Goal: Information Seeking & Learning: Learn about a topic

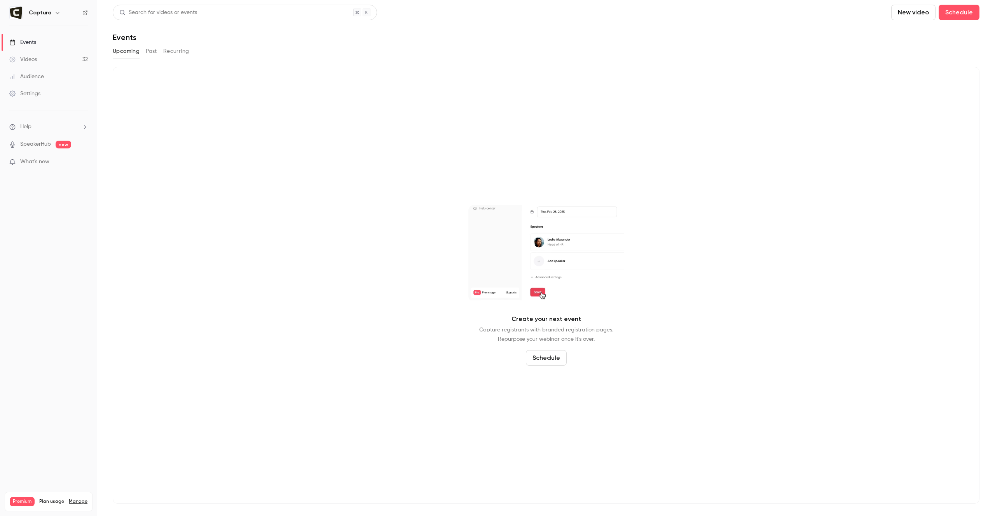
click at [31, 76] on div "Audience" at bounding box center [26, 77] width 35 height 8
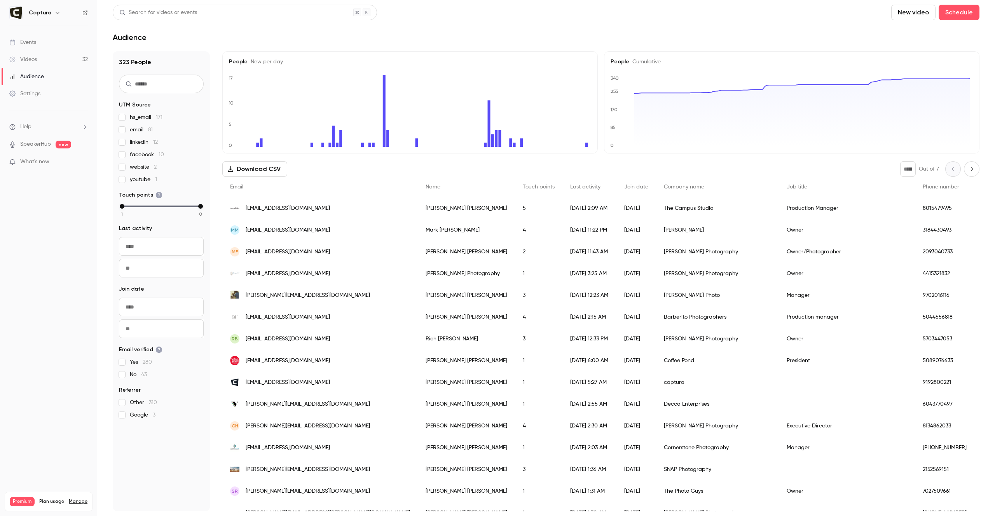
click at [37, 57] on div "Videos" at bounding box center [23, 60] width 28 height 8
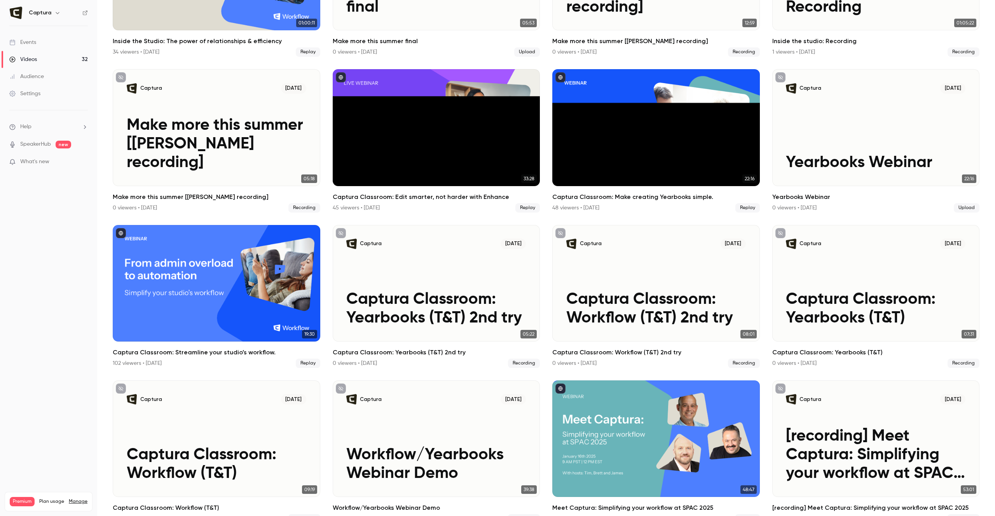
scroll to position [785, 0]
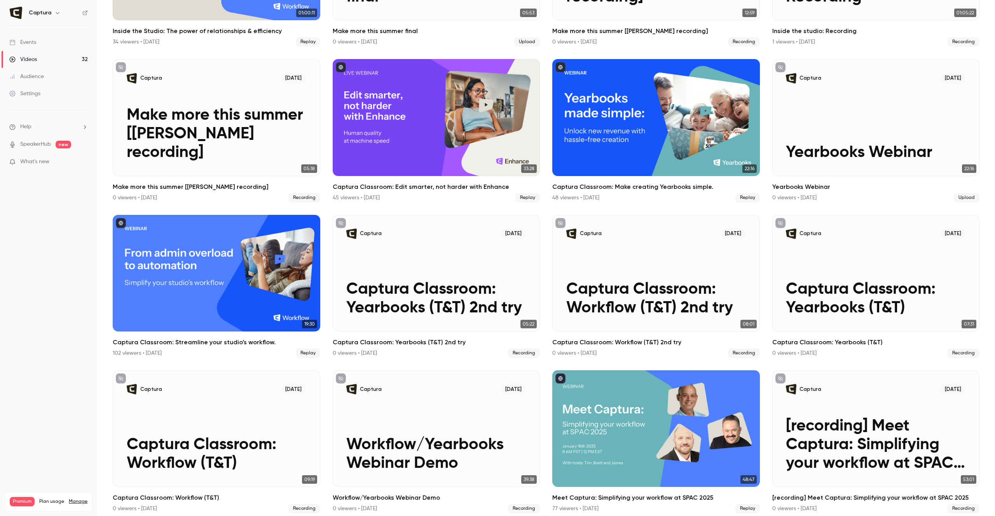
click at [29, 42] on div "Events" at bounding box center [22, 42] width 27 height 8
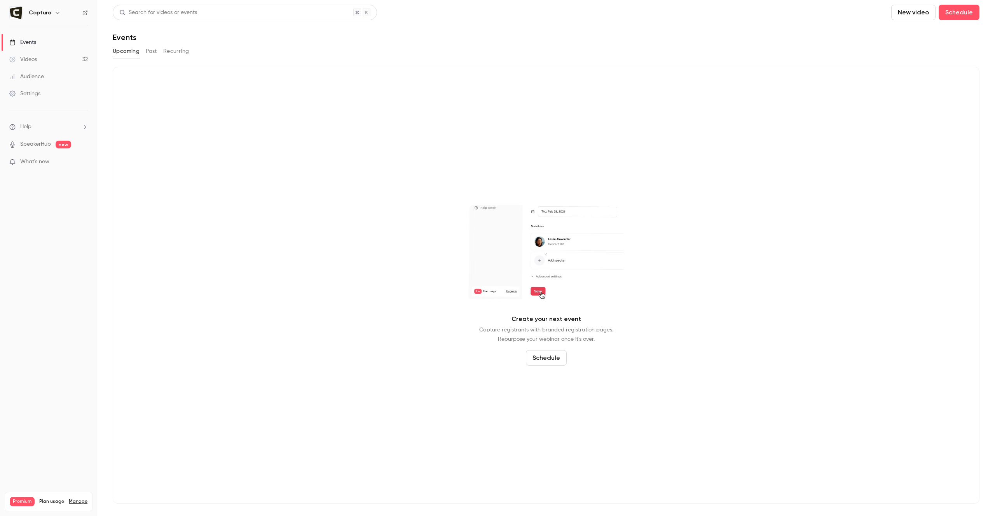
click at [150, 52] on button "Past" at bounding box center [151, 51] width 11 height 12
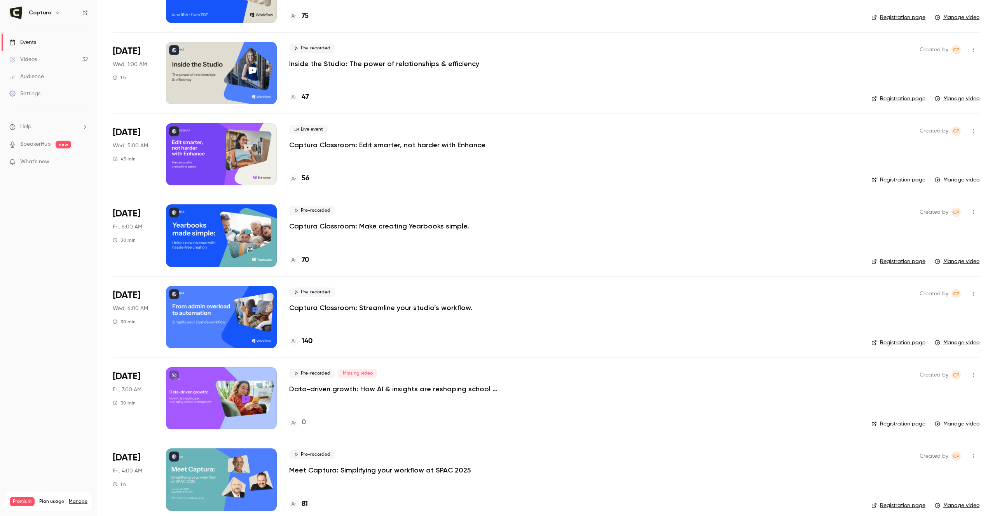
scroll to position [179, 0]
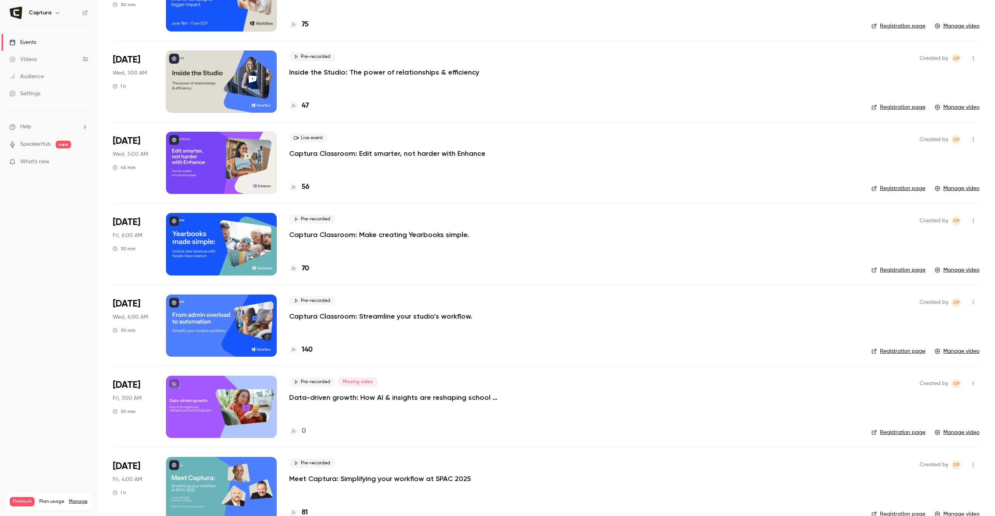
click at [970, 220] on icon "button" at bounding box center [973, 220] width 6 height 5
click at [453, 223] on div at bounding box center [497, 258] width 995 height 516
click at [435, 236] on p "Captura Classroom: Make creating Yearbooks simple." at bounding box center [379, 234] width 180 height 9
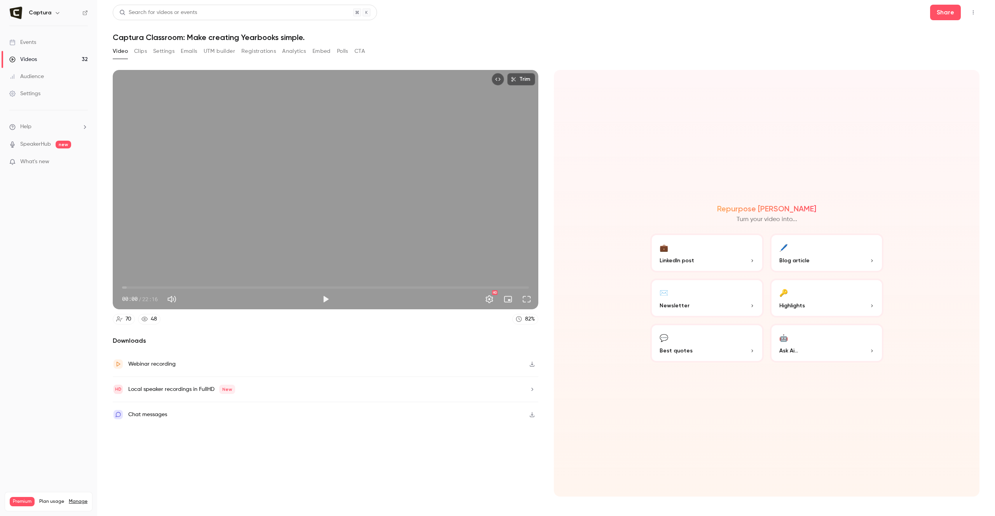
click at [292, 53] on button "Analytics" at bounding box center [294, 51] width 24 height 12
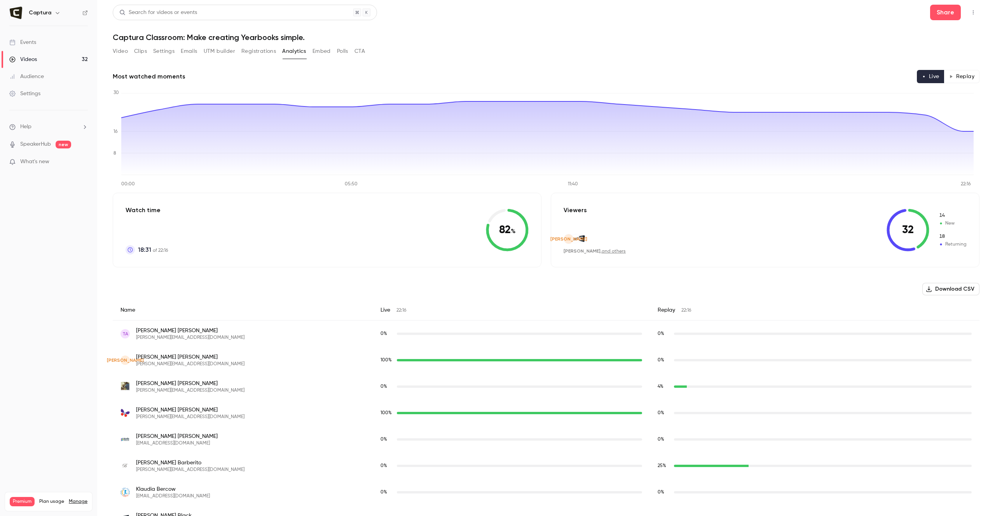
click at [570, 36] on h1 "Captura Classroom: Make creating Yearbooks simple." at bounding box center [546, 37] width 867 height 9
click at [31, 41] on div "Events" at bounding box center [22, 42] width 27 height 8
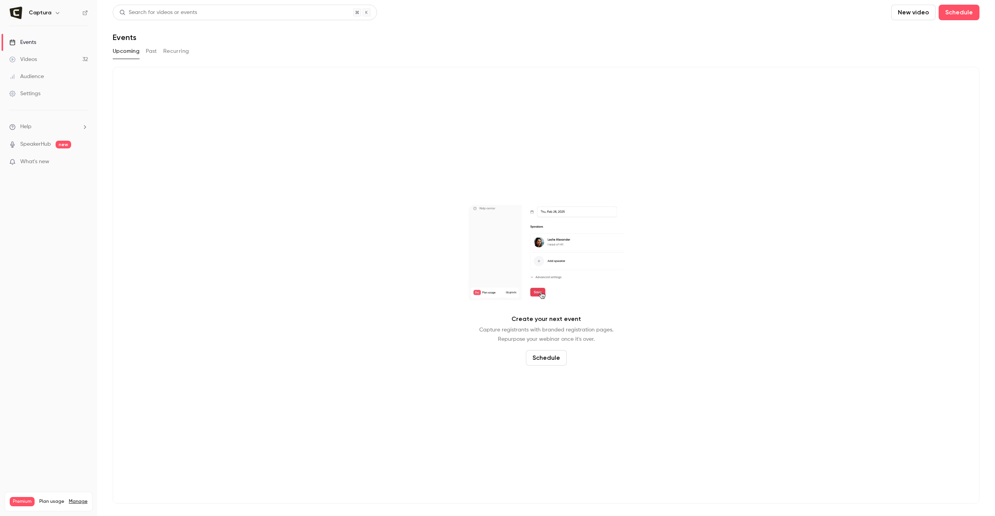
click at [149, 50] on button "Past" at bounding box center [151, 51] width 11 height 12
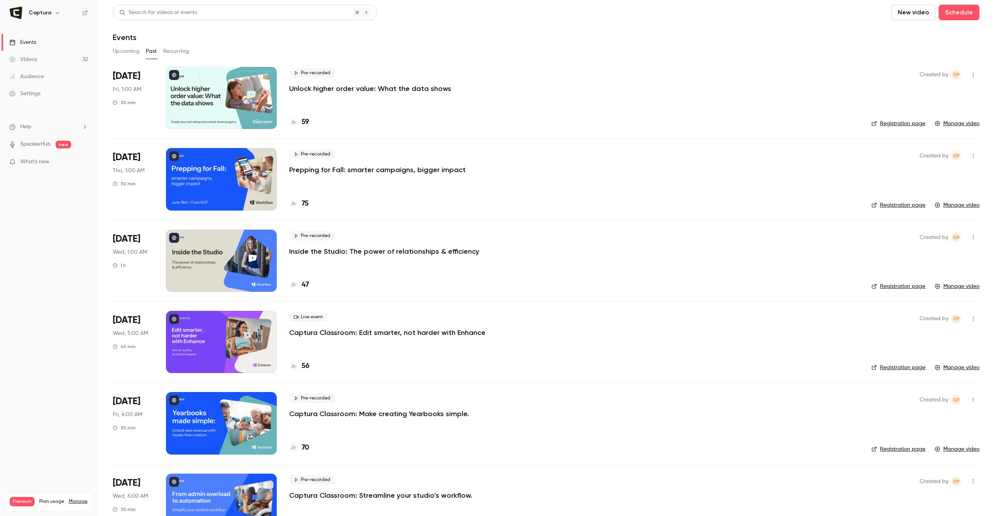
click at [454, 172] on p "Prepping for Fall: smarter campaigns, bigger impact" at bounding box center [377, 169] width 176 height 9
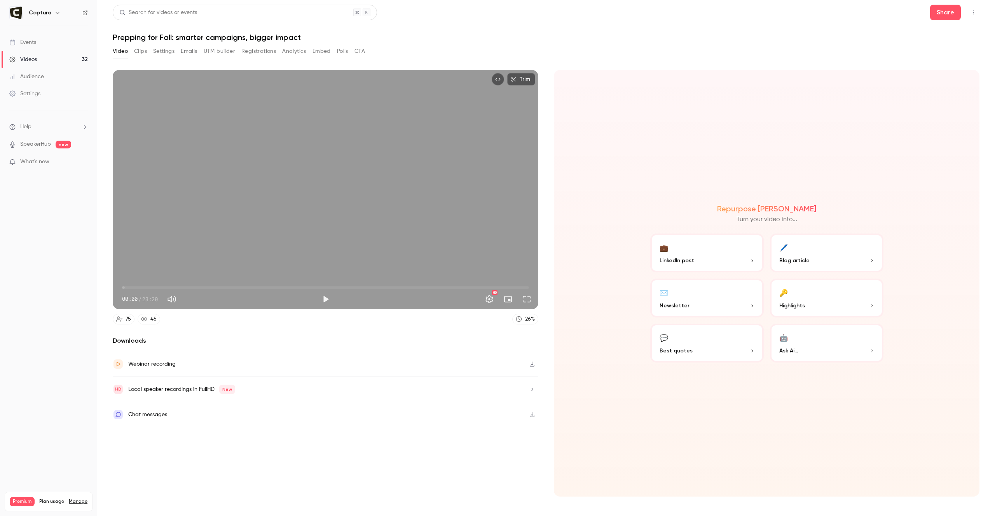
click at [297, 51] on button "Analytics" at bounding box center [294, 51] width 24 height 12
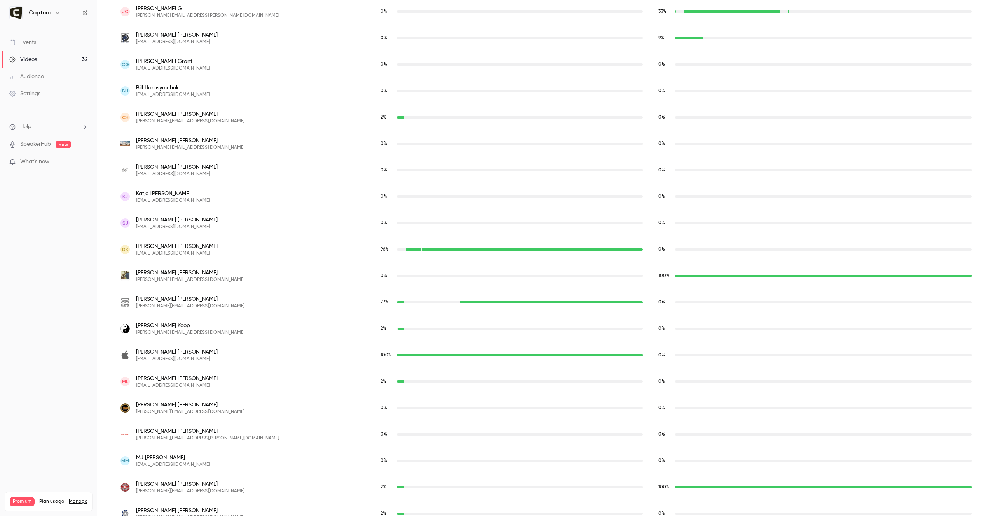
scroll to position [1132, 0]
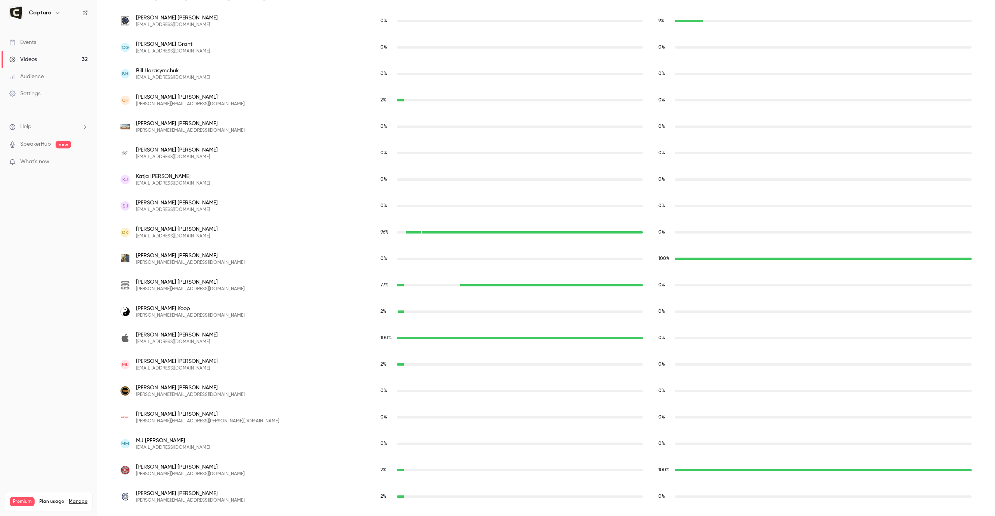
click at [37, 163] on span "What's new" at bounding box center [34, 162] width 29 height 8
click at [576, 4] on div at bounding box center [497, 258] width 995 height 516
click at [34, 160] on span "What's new" at bounding box center [34, 162] width 29 height 8
click at [601, 26] on div at bounding box center [497, 258] width 995 height 516
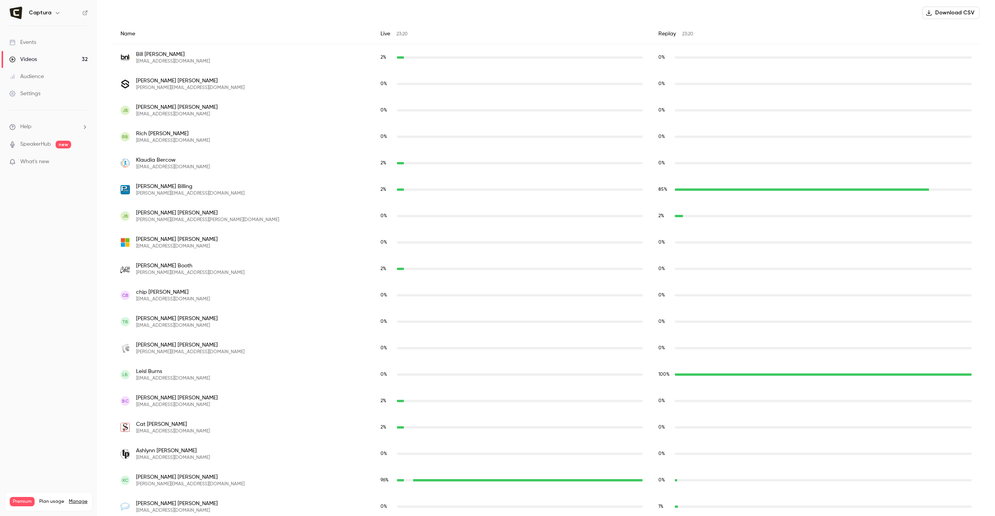
scroll to position [0, 0]
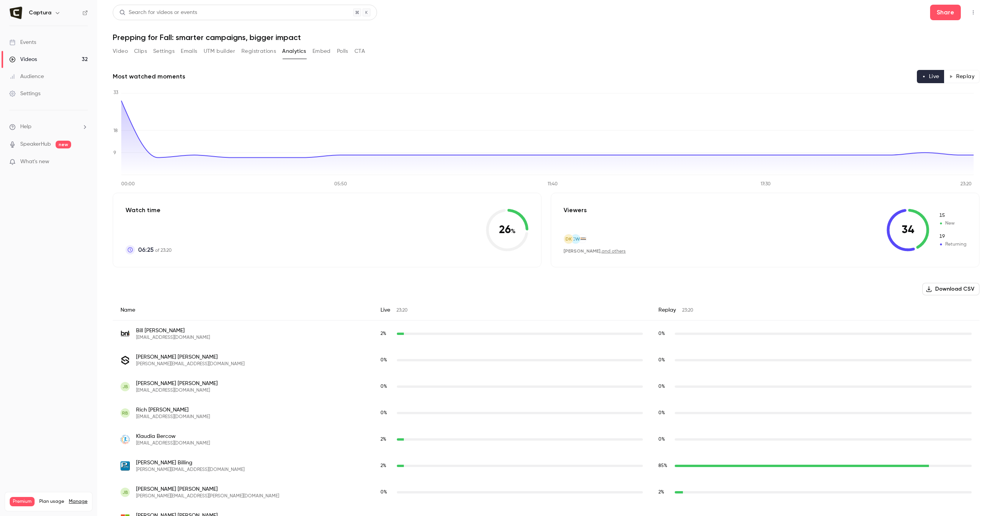
click at [767, 26] on header "Search for videos or events Share Prepping for Fall: smarter campaigns, bigger …" at bounding box center [546, 23] width 867 height 37
click at [33, 516] on p "Monthly registrants" at bounding box center [31, 526] width 43 height 7
click at [31, 124] on li "Help" at bounding box center [48, 127] width 79 height 8
click at [131, 143] on span "Help center" at bounding box center [122, 142] width 30 height 8
